Goal: Subscribe to service/newsletter

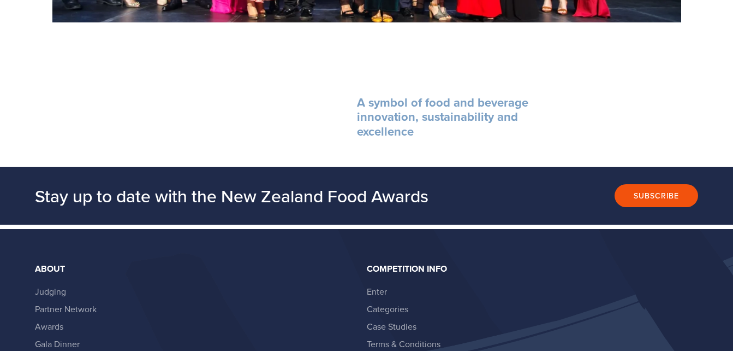
scroll to position [1365, 0]
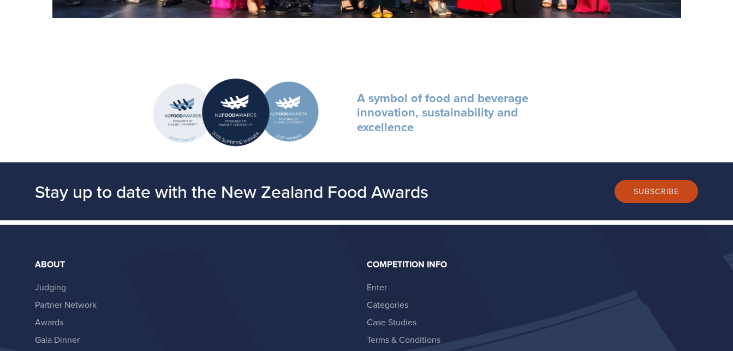
click at [676, 188] on button "Subscribe" at bounding box center [657, 191] width 84 height 23
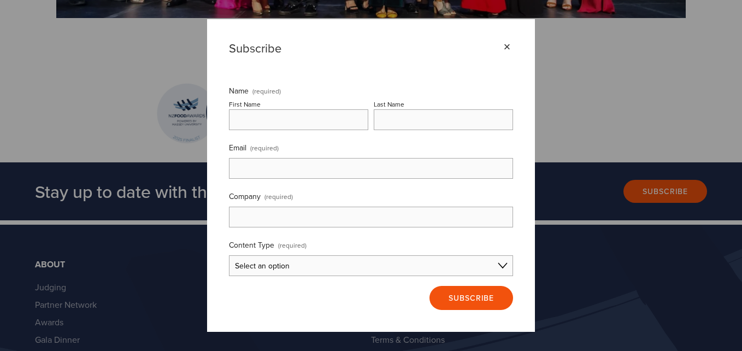
click at [335, 116] on input "First Name" at bounding box center [298, 119] width 139 height 21
type input "Bob"
type input "Cuffe"
type input "bob.cuffe@alsglobal.com"
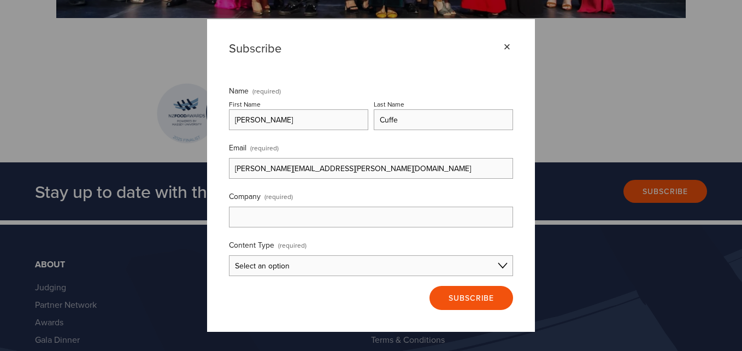
type input "ALS (also incorporating Analytic Laboratories and Food Lab Pacific)"
click at [506, 266] on select "Select an option Consumer Content Entrant Content Partner Content I'm not sure" at bounding box center [371, 265] width 284 height 21
select select "I'm not sure"
click at [229, 255] on select "Select an option Consumer Content Entrant Content Partner Content I'm not sure" at bounding box center [371, 265] width 284 height 21
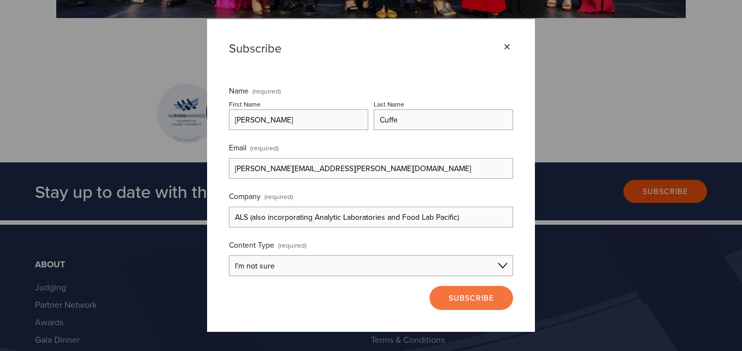
click at [468, 298] on span "Subscribe" at bounding box center [470, 297] width 45 height 11
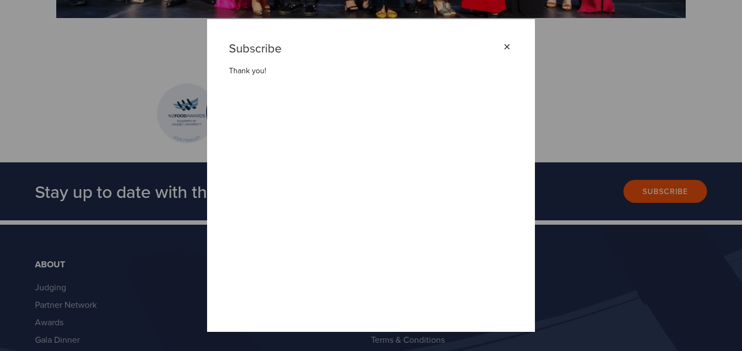
click at [512, 44] on div "×" at bounding box center [507, 47] width 12 height 12
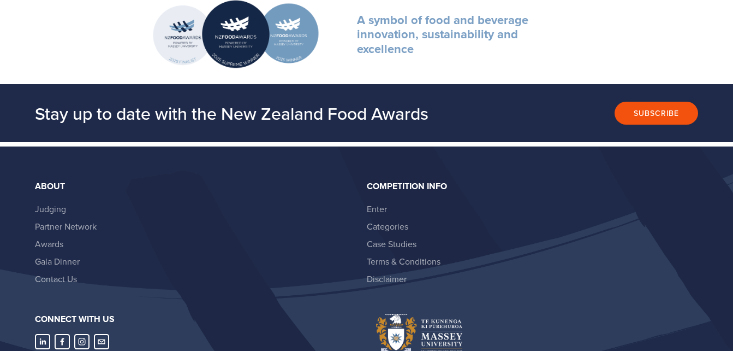
scroll to position [1554, 0]
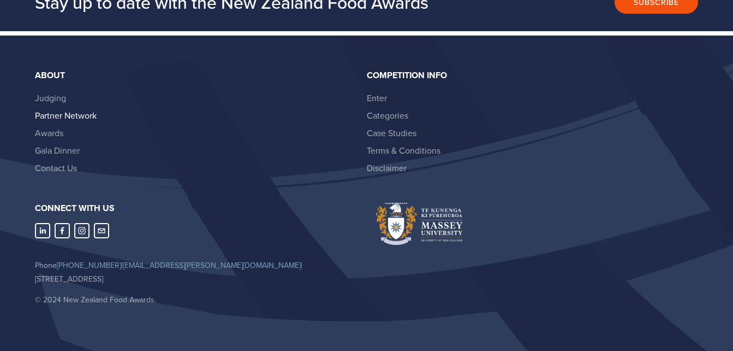
click at [90, 117] on link "Partner Network" at bounding box center [66, 115] width 62 height 12
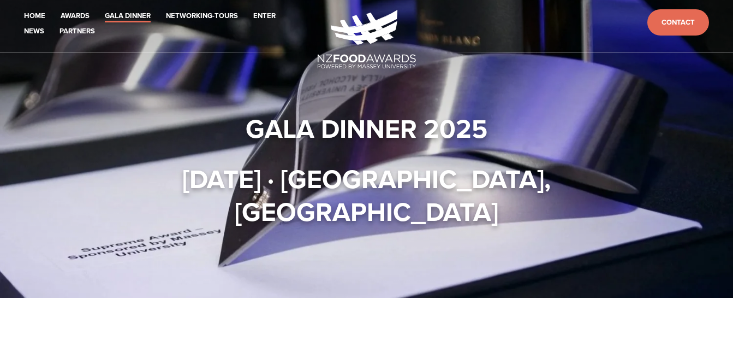
scroll to position [0, 0]
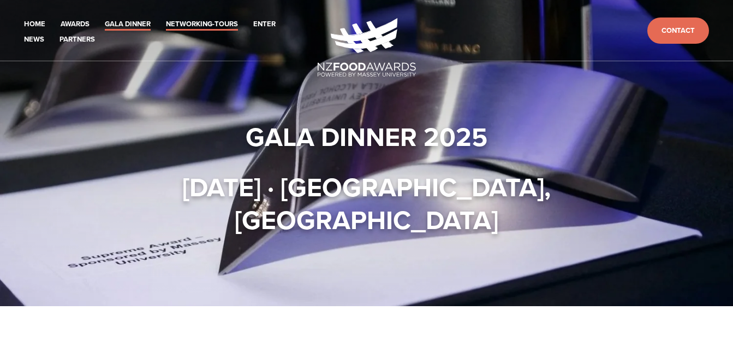
click at [196, 23] on link "Networking-Tours" at bounding box center [202, 24] width 72 height 13
